Goal: Contribute content

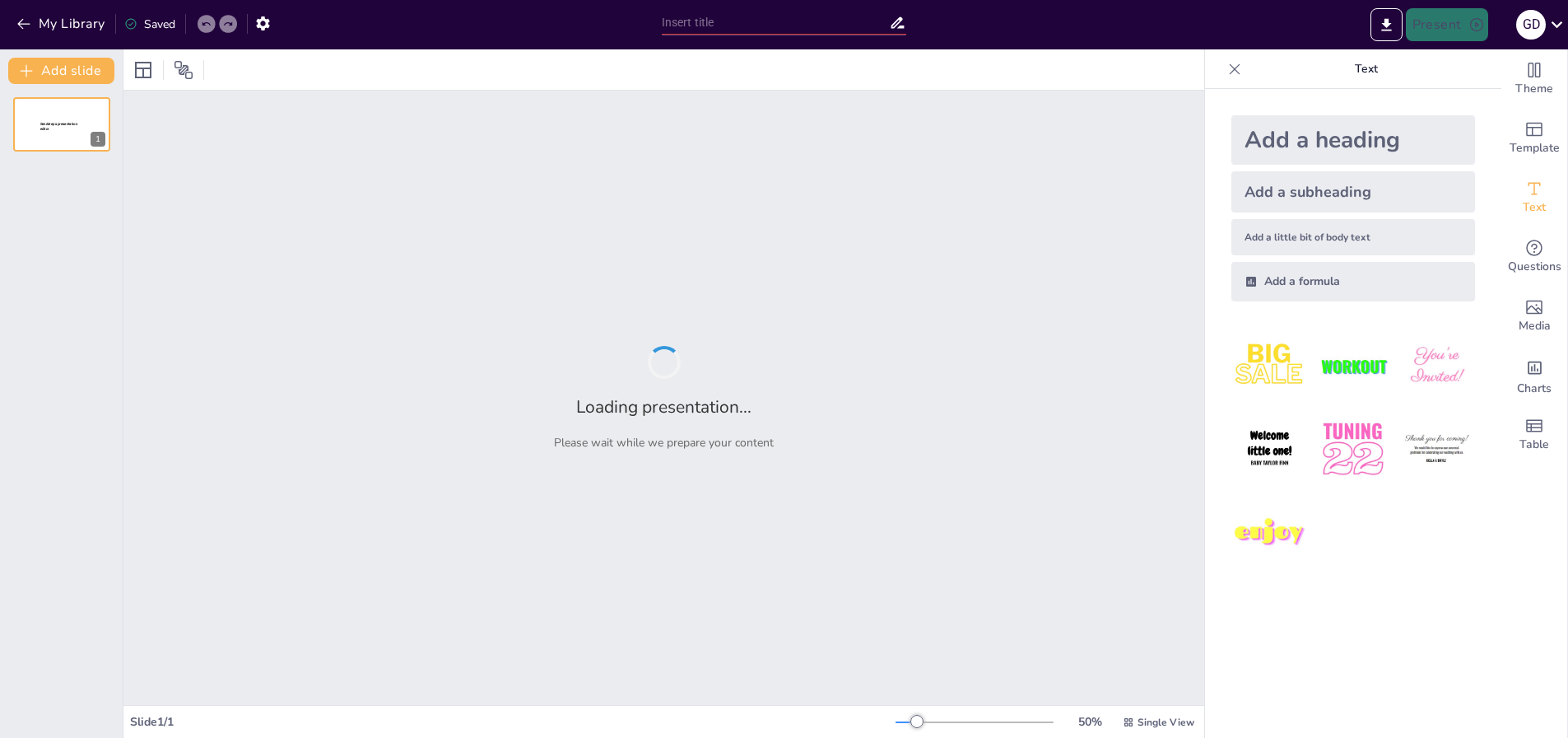
type input "Respeto: Valor Fundamental en la Sociedad"
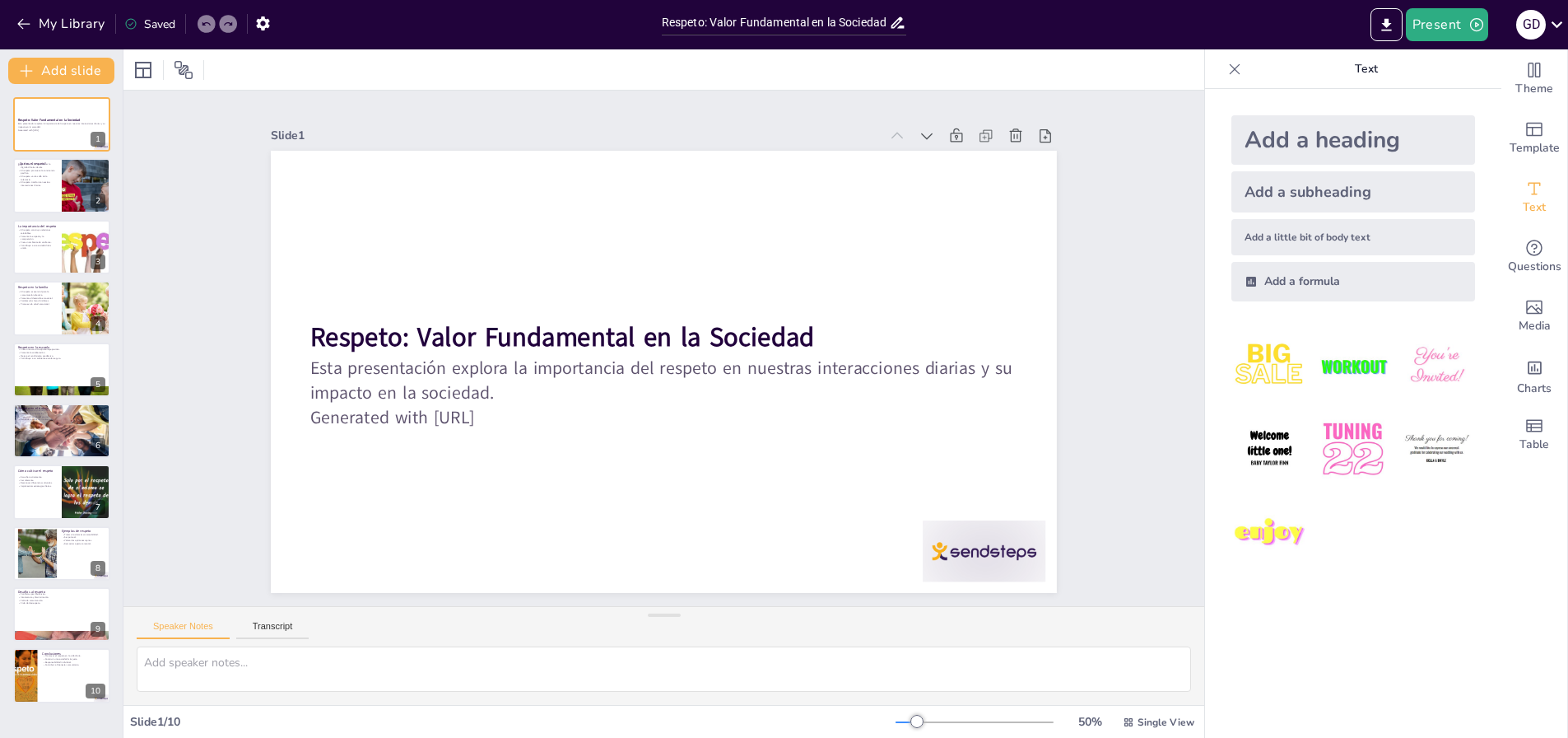
click at [154, 20] on div "Saved" at bounding box center [150, 24] width 51 height 15
click at [32, 21] on button "My Library" at bounding box center [62, 23] width 99 height 26
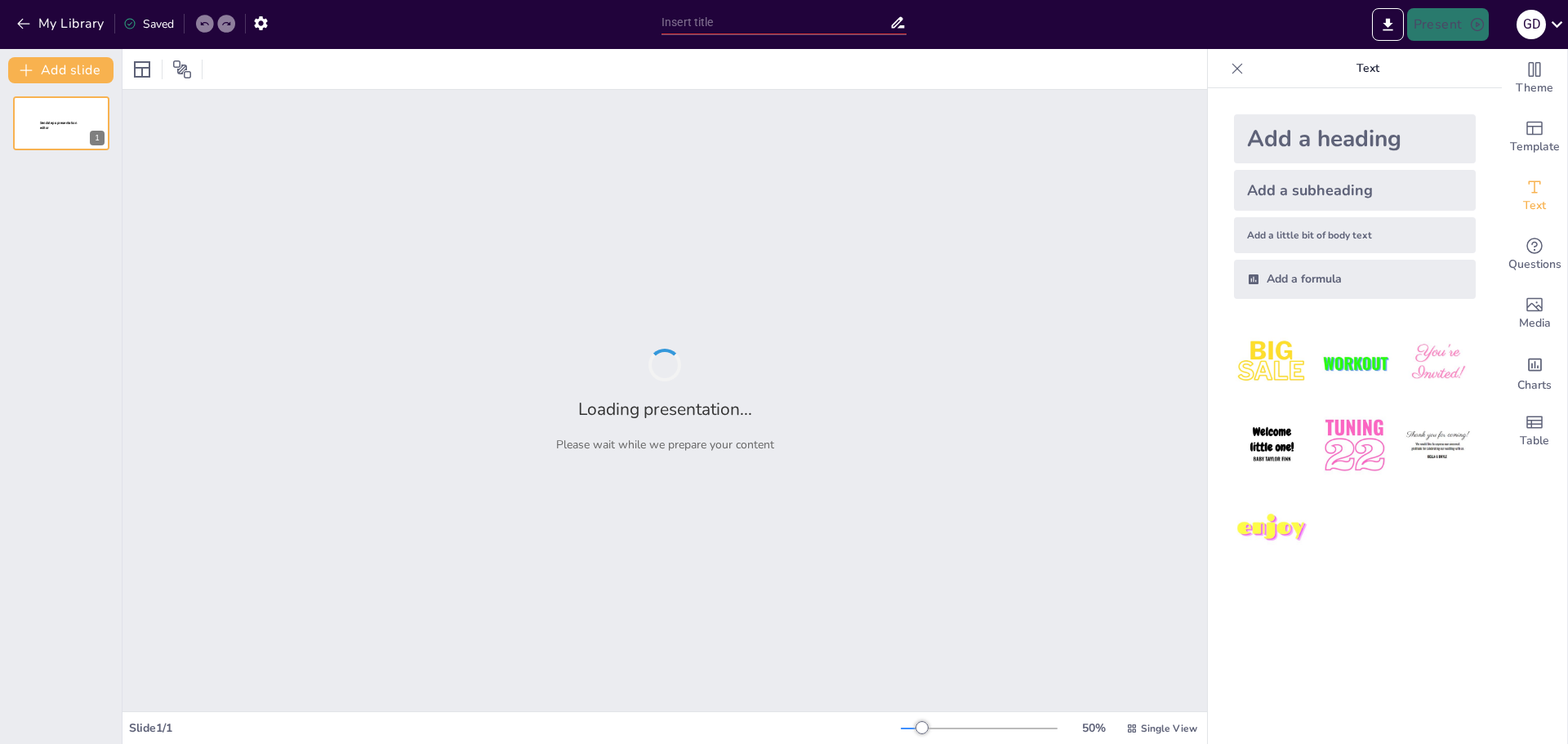
type input "Tecnología y Educación: Nuevas Fronteras del Aprendizaje"
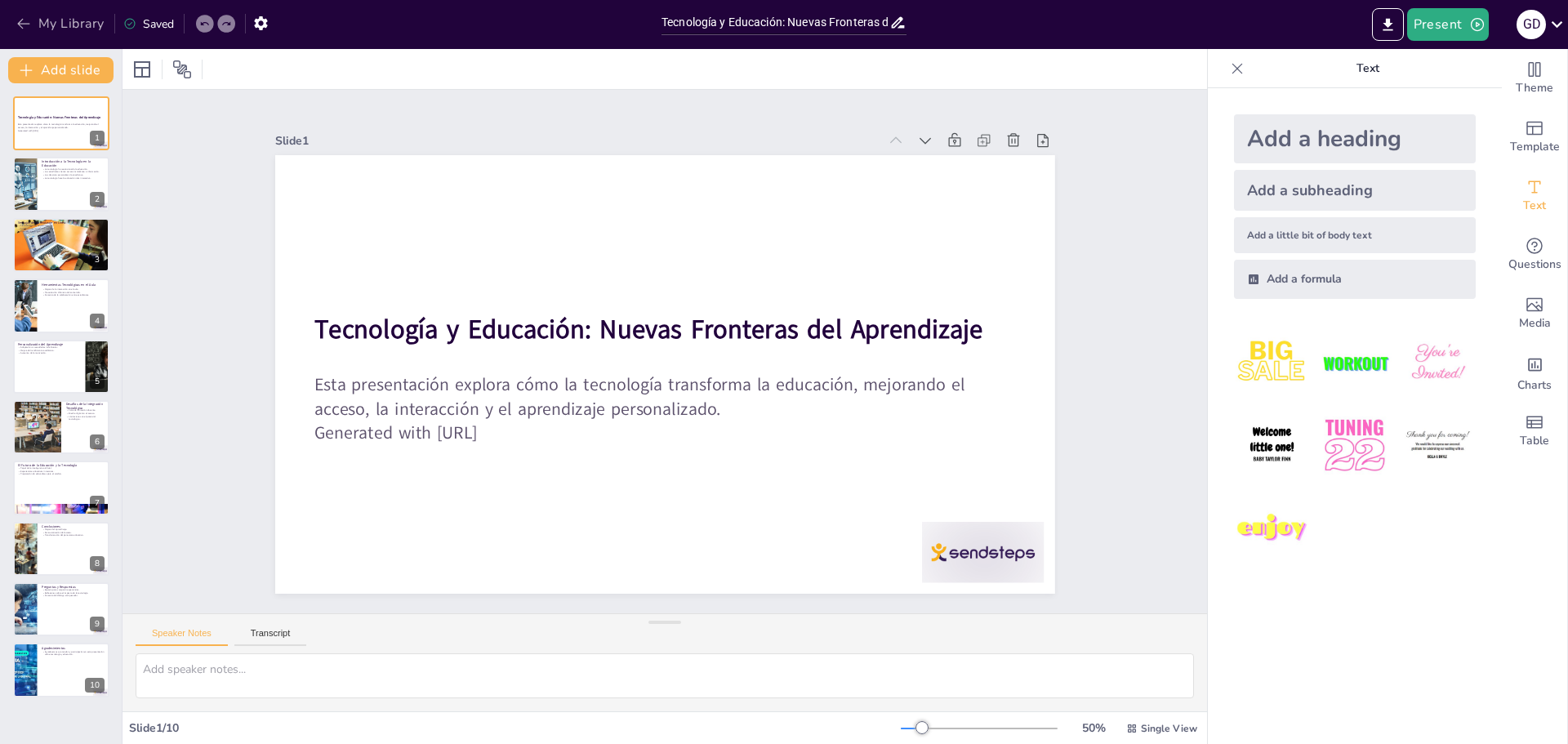
click at [26, 19] on icon "button" at bounding box center [23, 23] width 16 height 16
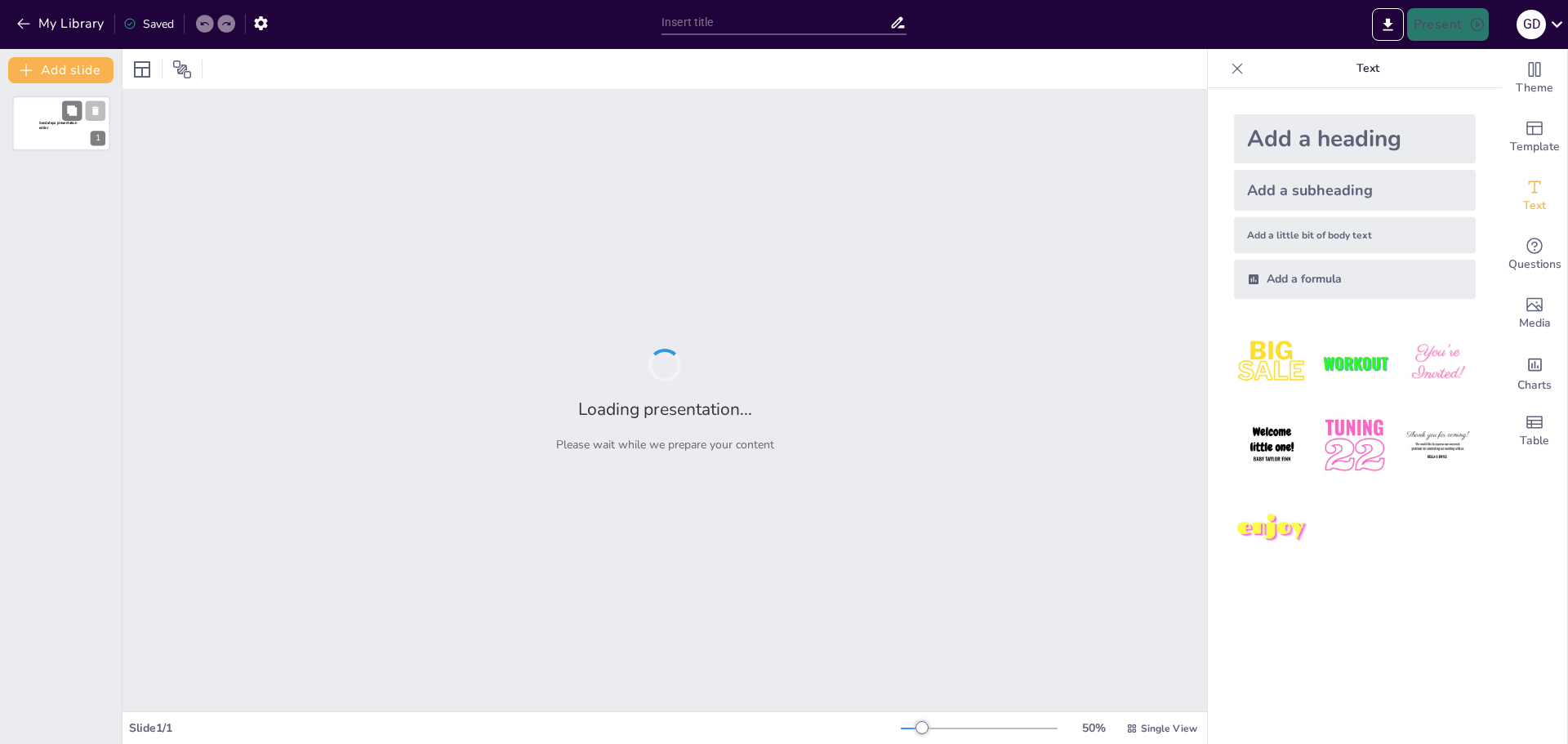
type input "Fútbol y Tecnología: Innovaciones que Transforman el Deporte"
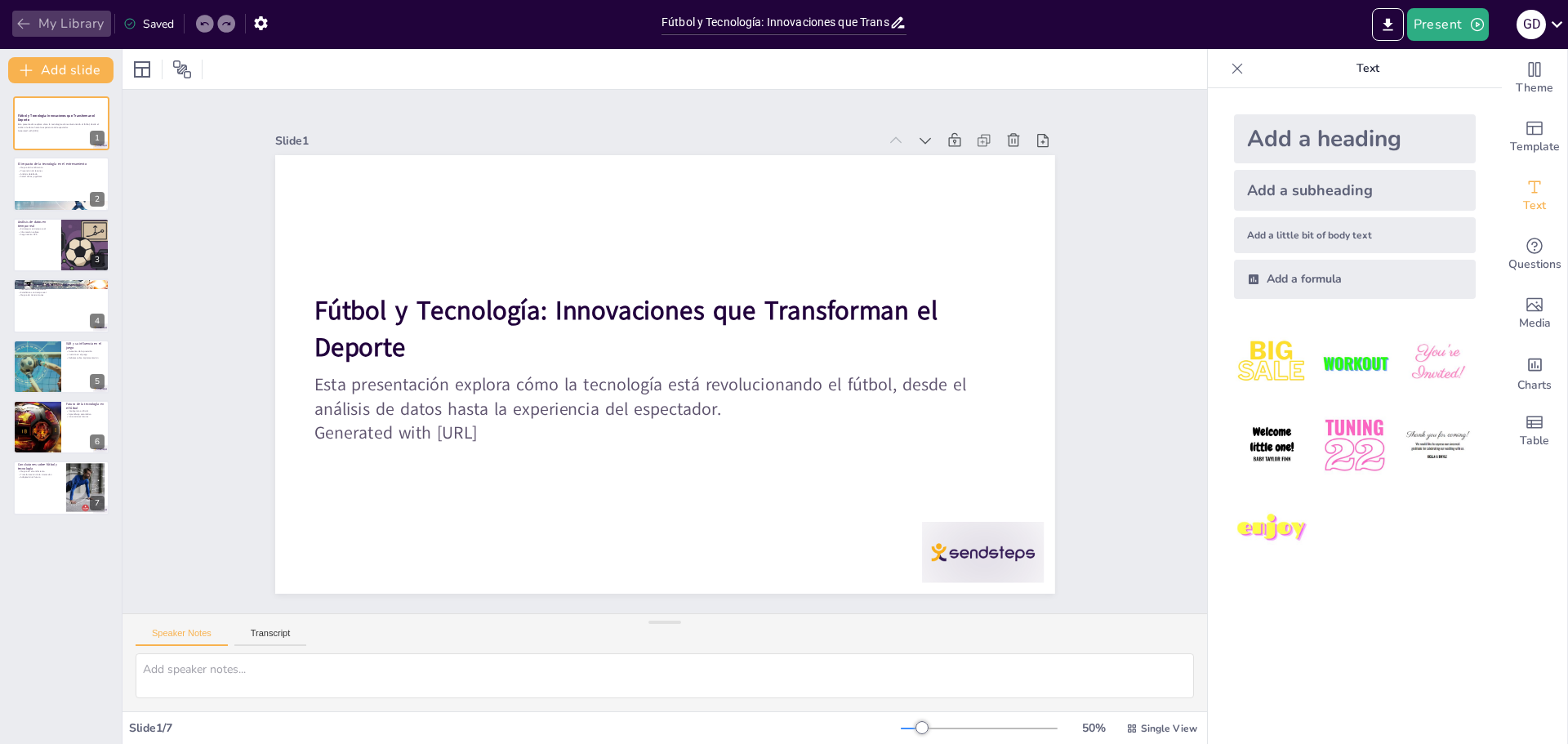
click at [22, 20] on icon "button" at bounding box center [23, 24] width 12 height 11
